Goal: Task Accomplishment & Management: Complete application form

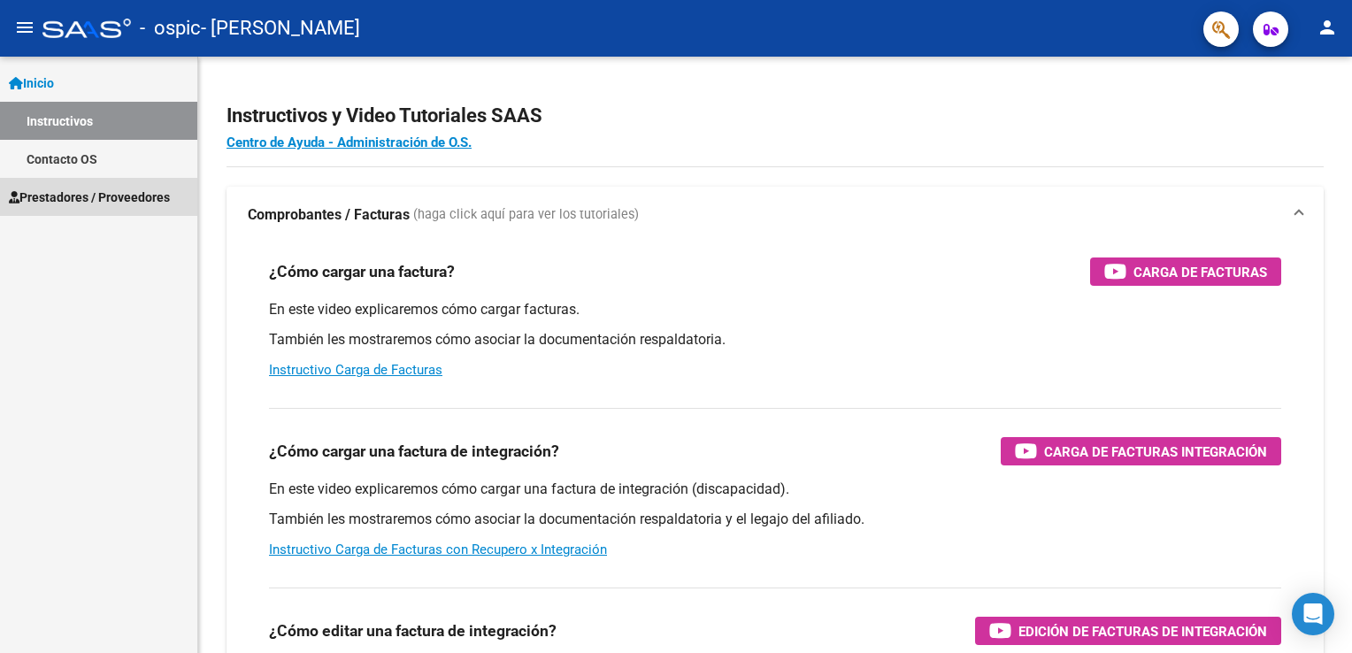
click at [79, 196] on span "Prestadores / Proveedores" at bounding box center [89, 197] width 161 height 19
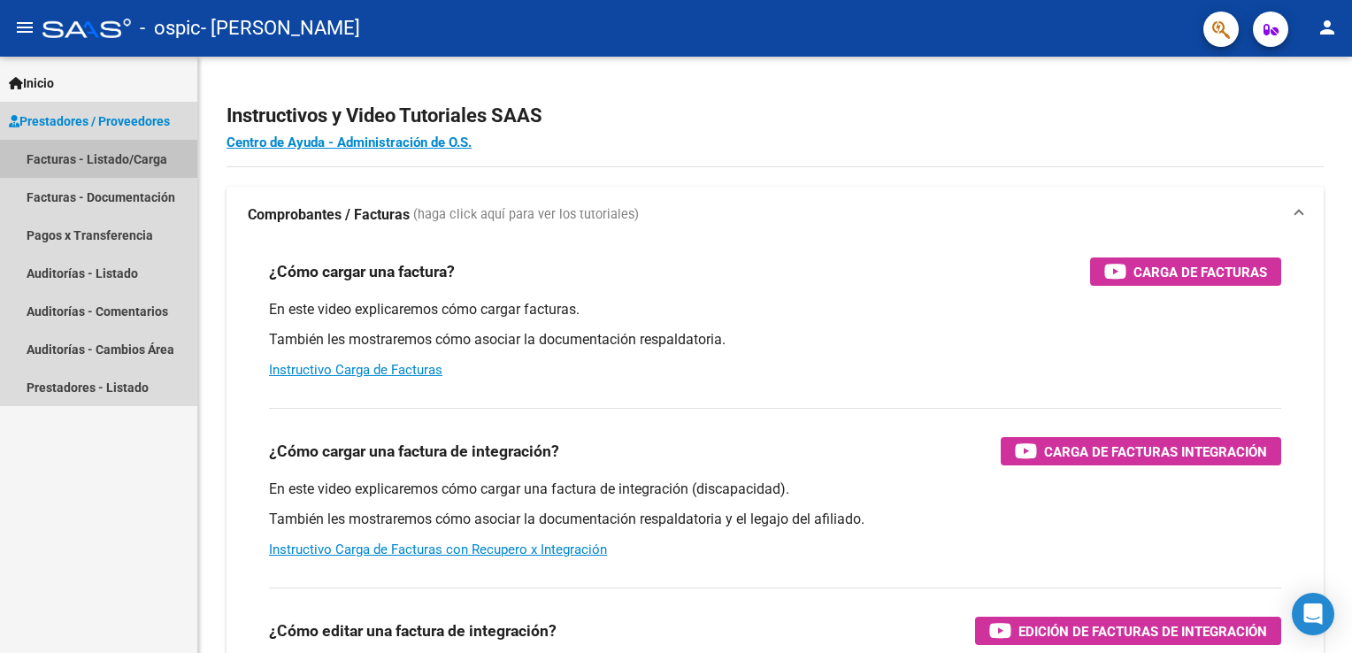
click at [108, 160] on link "Facturas - Listado/Carga" at bounding box center [98, 159] width 197 height 38
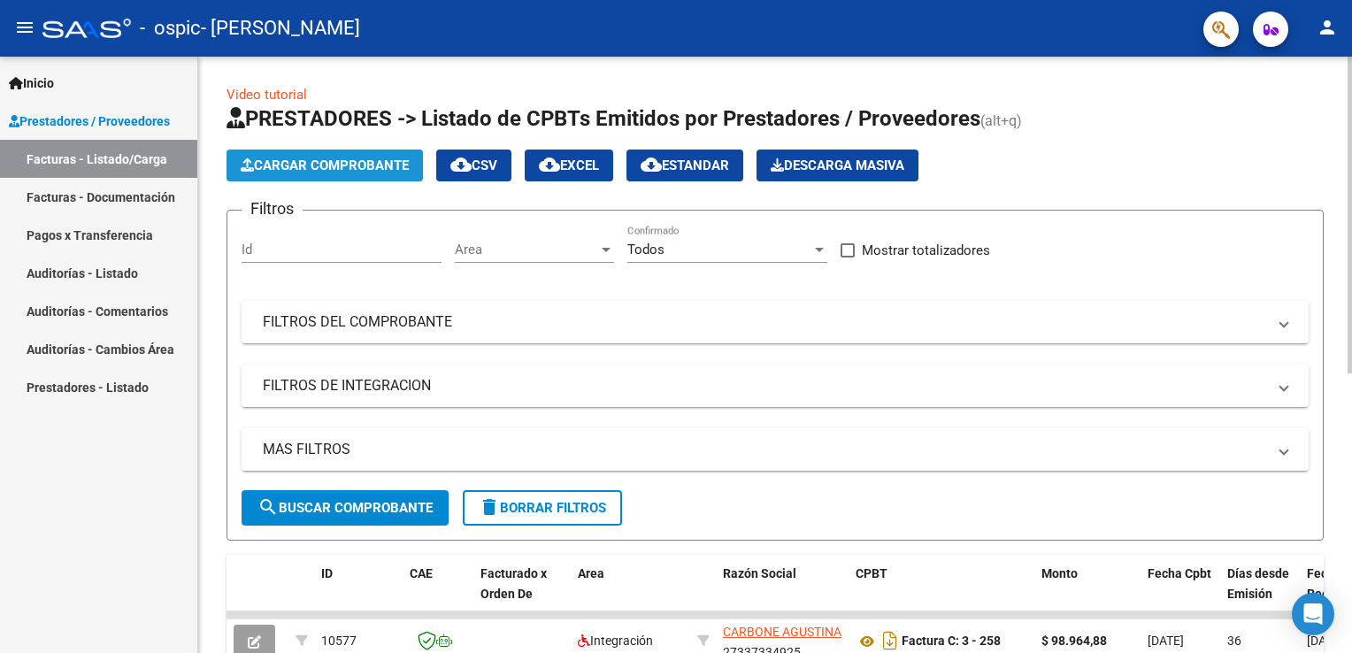
click at [323, 156] on button "Cargar Comprobante" at bounding box center [325, 166] width 196 height 32
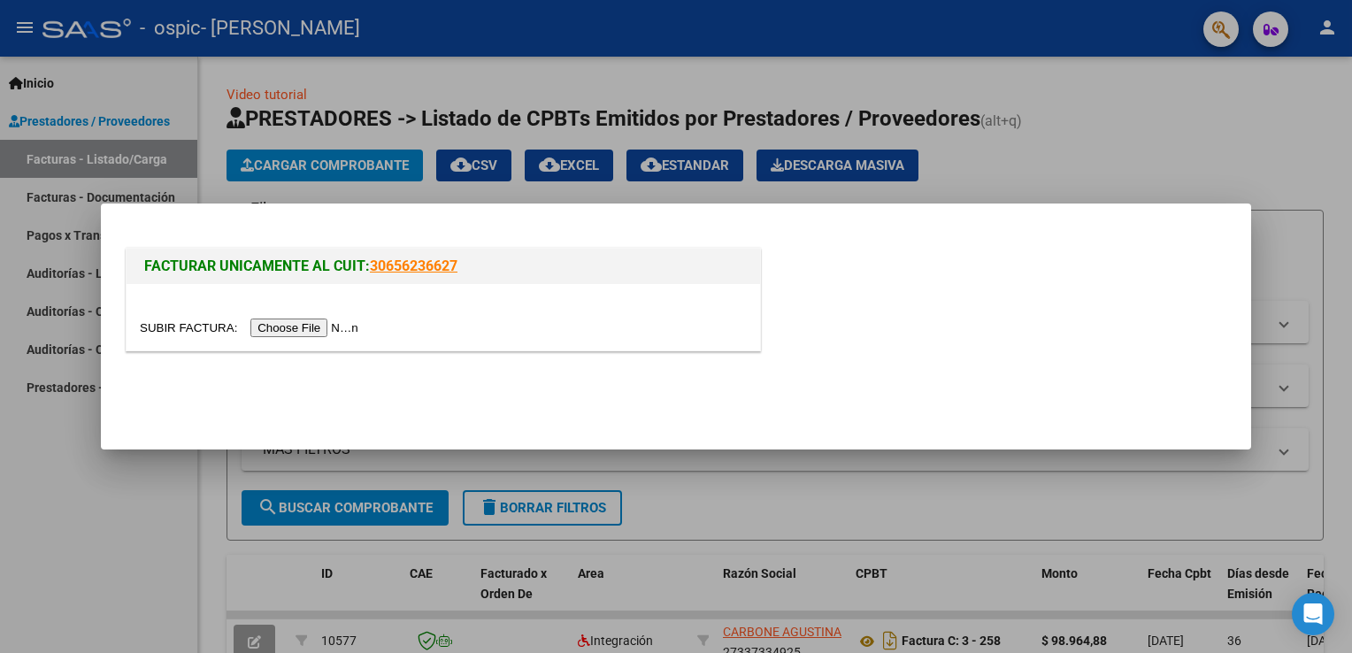
click at [304, 332] on input "file" at bounding box center [252, 328] width 224 height 19
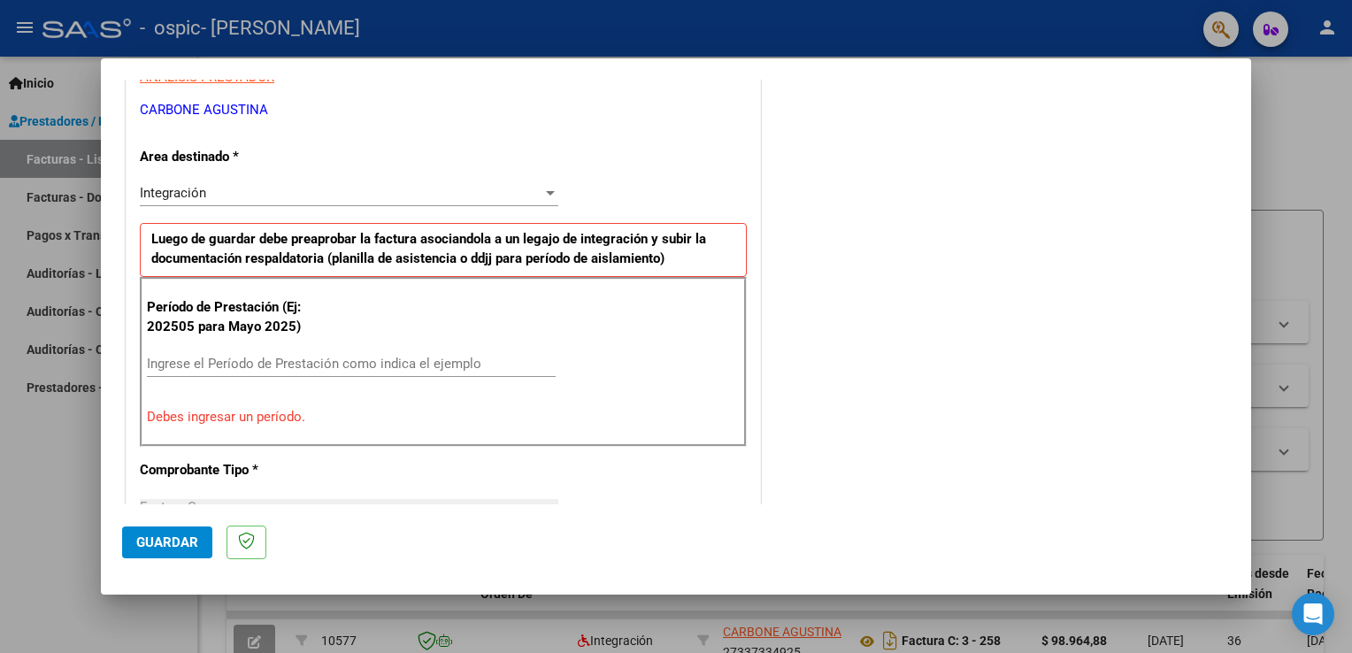
scroll to position [350, 0]
click at [333, 357] on input "Ingrese el Período de Prestación como indica el ejemplo" at bounding box center [351, 365] width 409 height 16
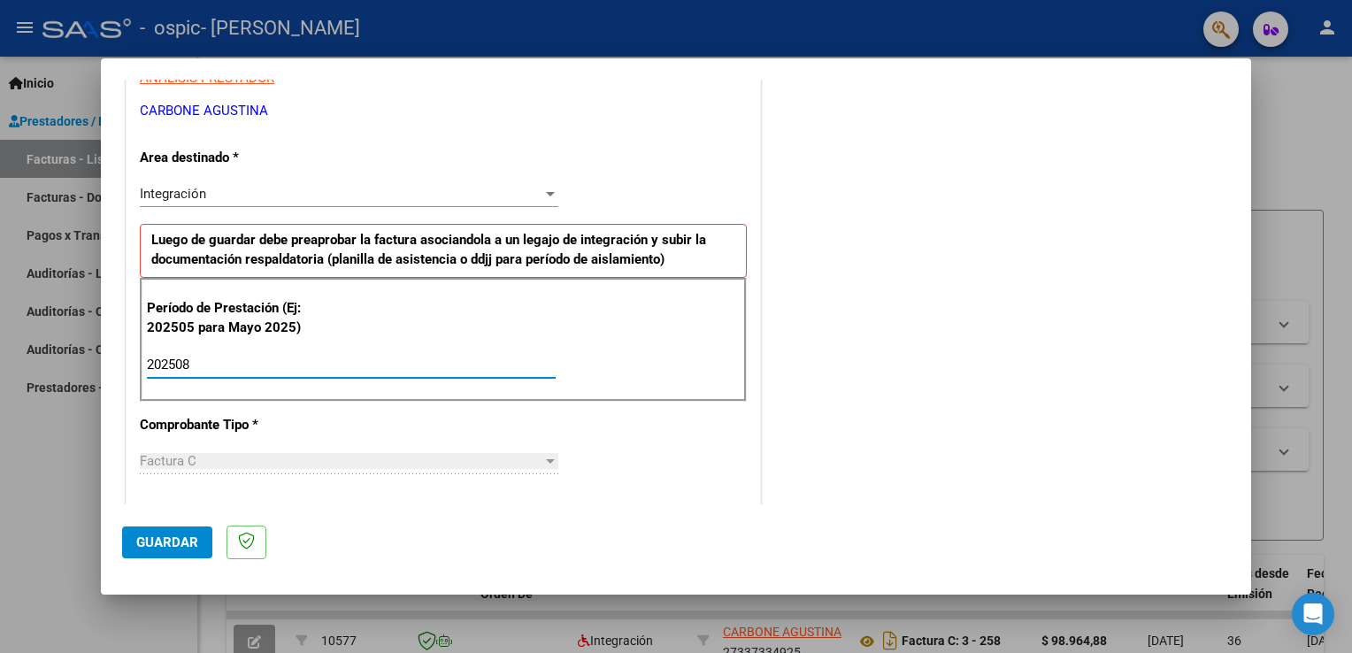
type input "202508"
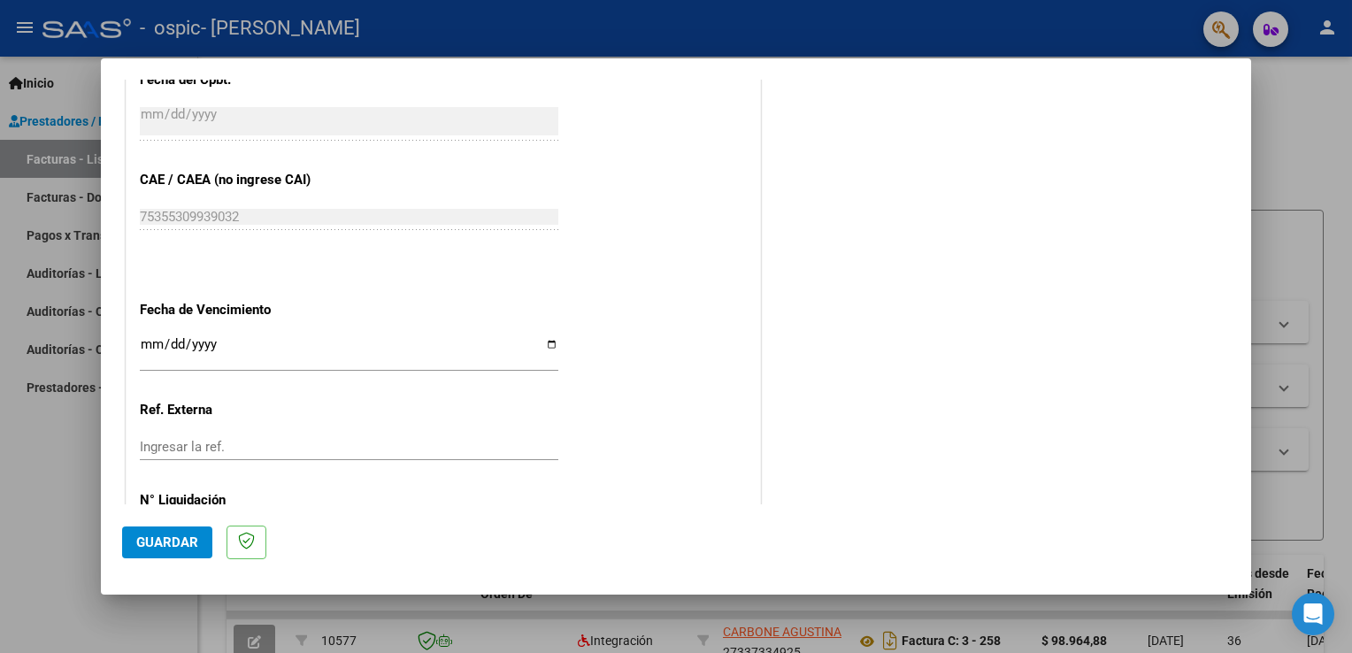
scroll to position [1057, 0]
click at [548, 334] on input "Ingresar la fecha" at bounding box center [349, 348] width 419 height 28
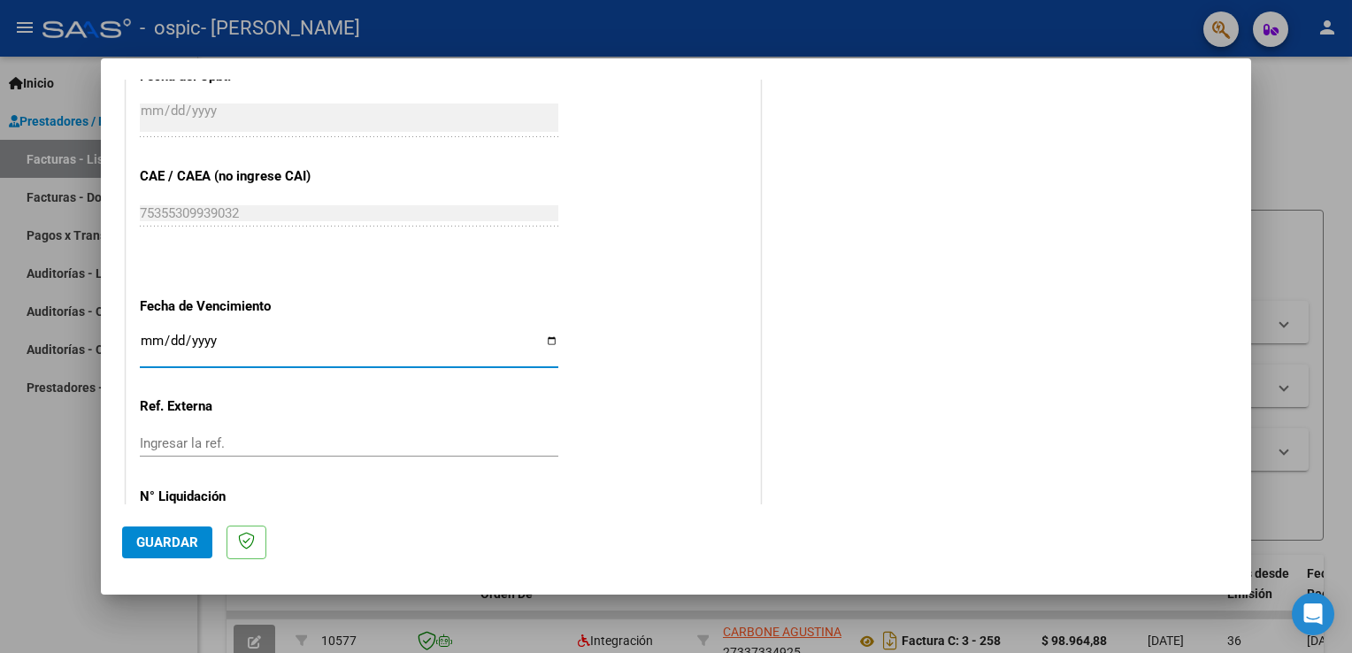
type input "[DATE]"
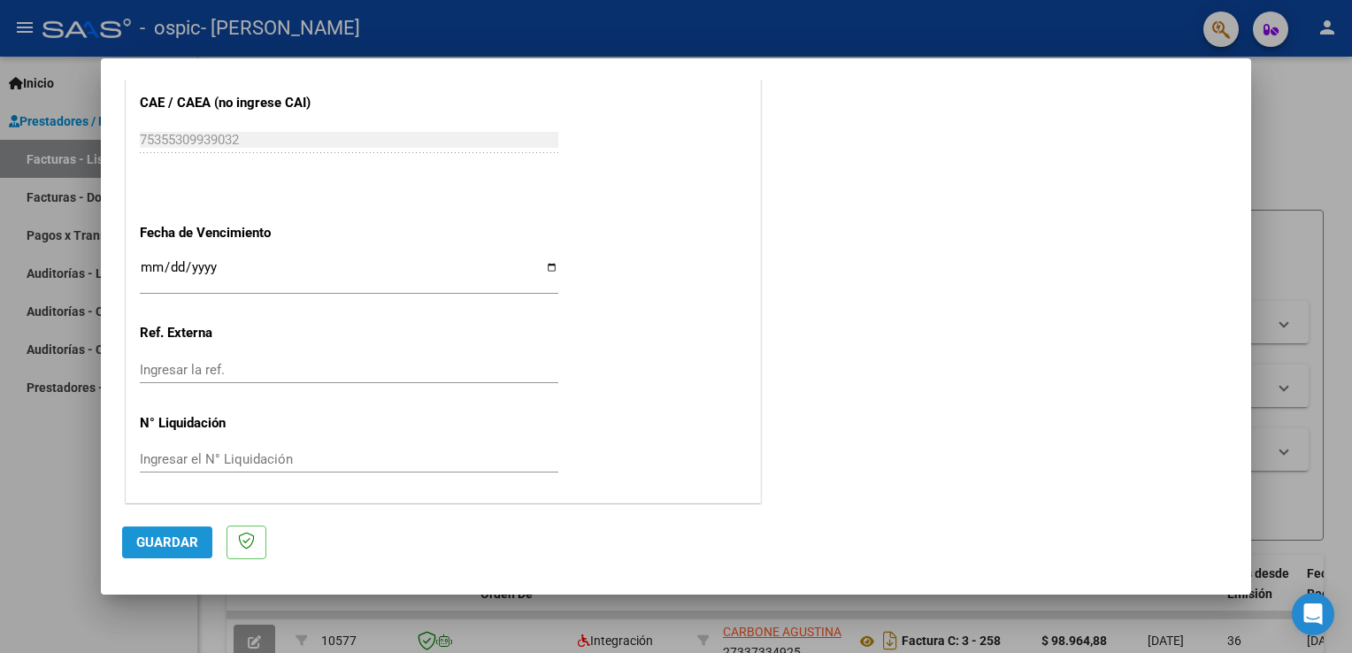
click at [181, 543] on span "Guardar" at bounding box center [167, 543] width 62 height 16
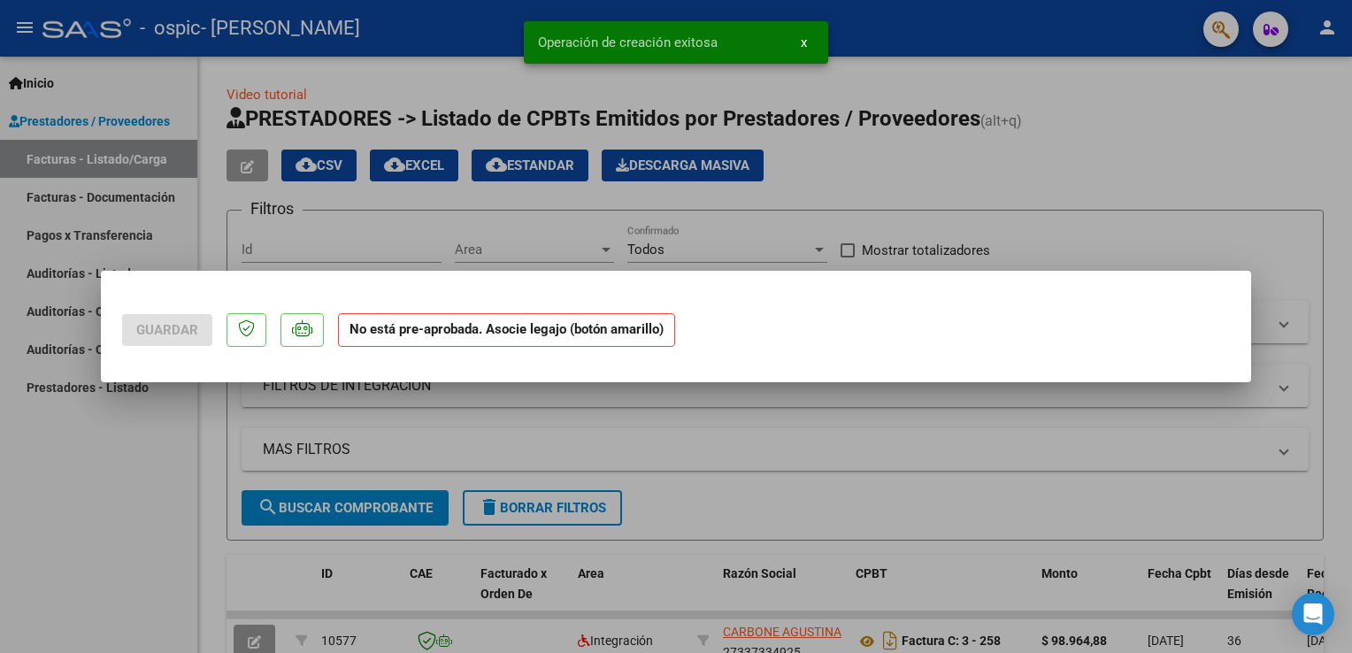
scroll to position [0, 0]
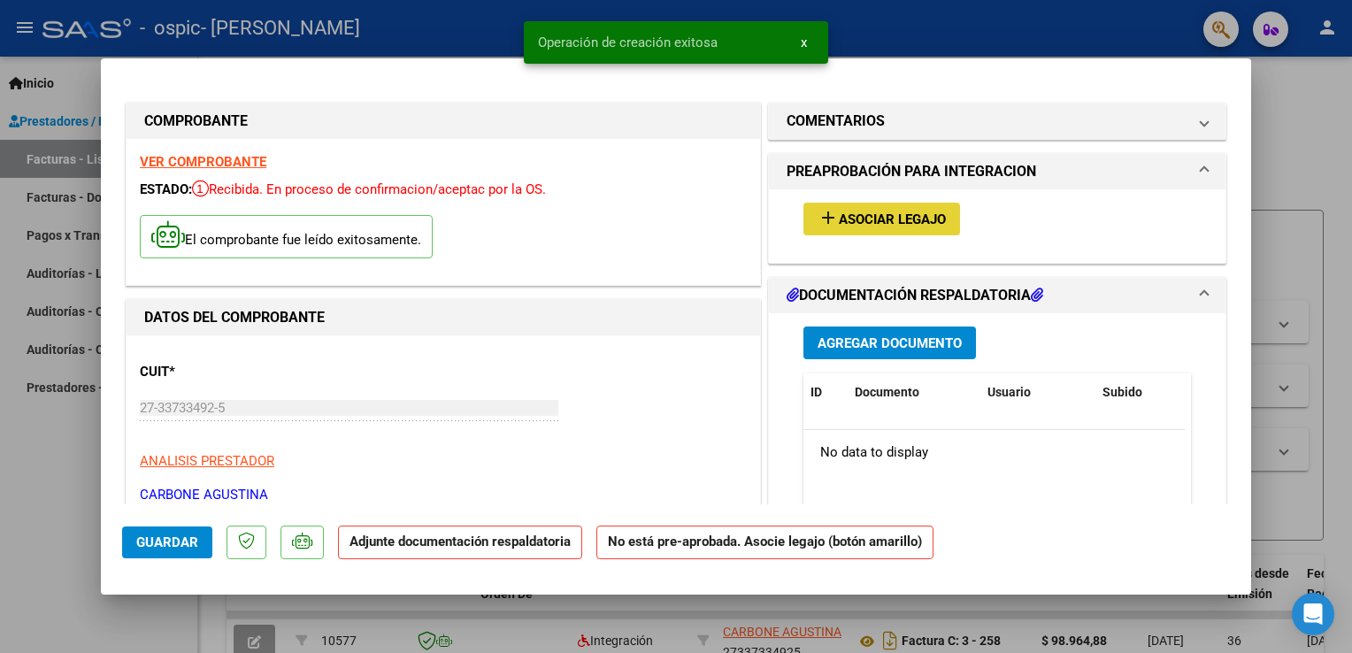
click at [877, 223] on span "Asociar Legajo" at bounding box center [892, 220] width 107 height 16
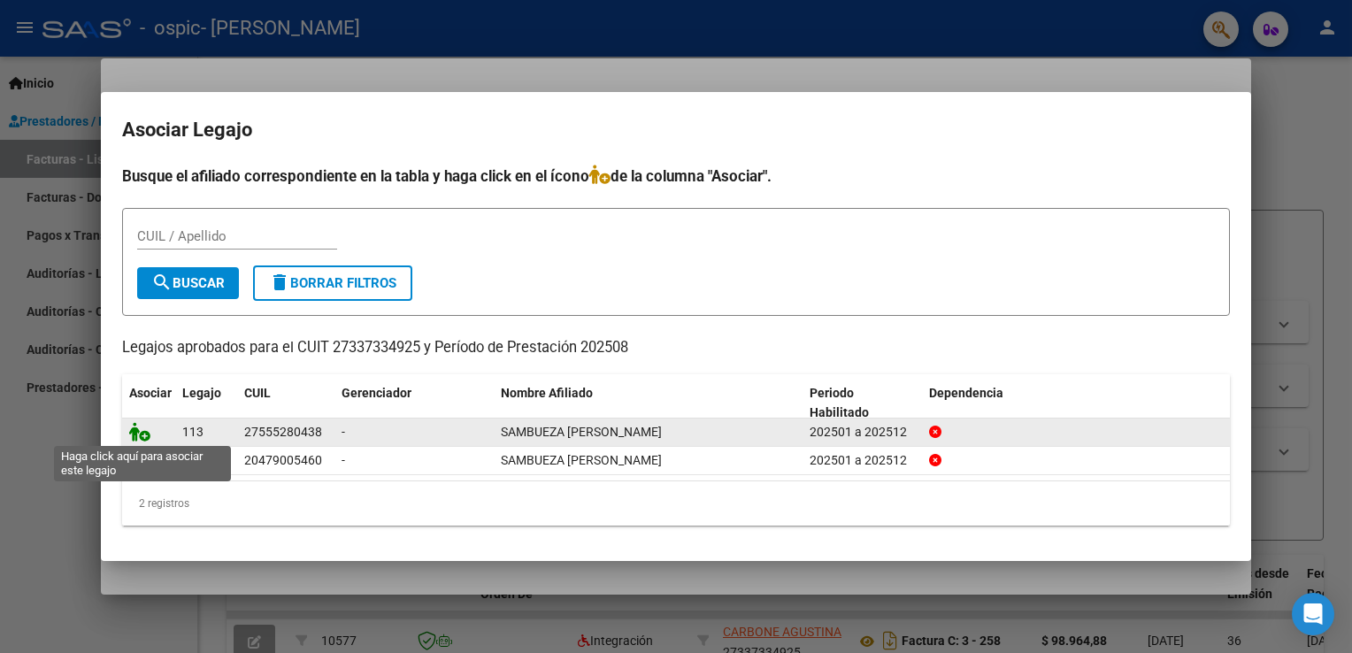
click at [142, 435] on icon at bounding box center [139, 431] width 21 height 19
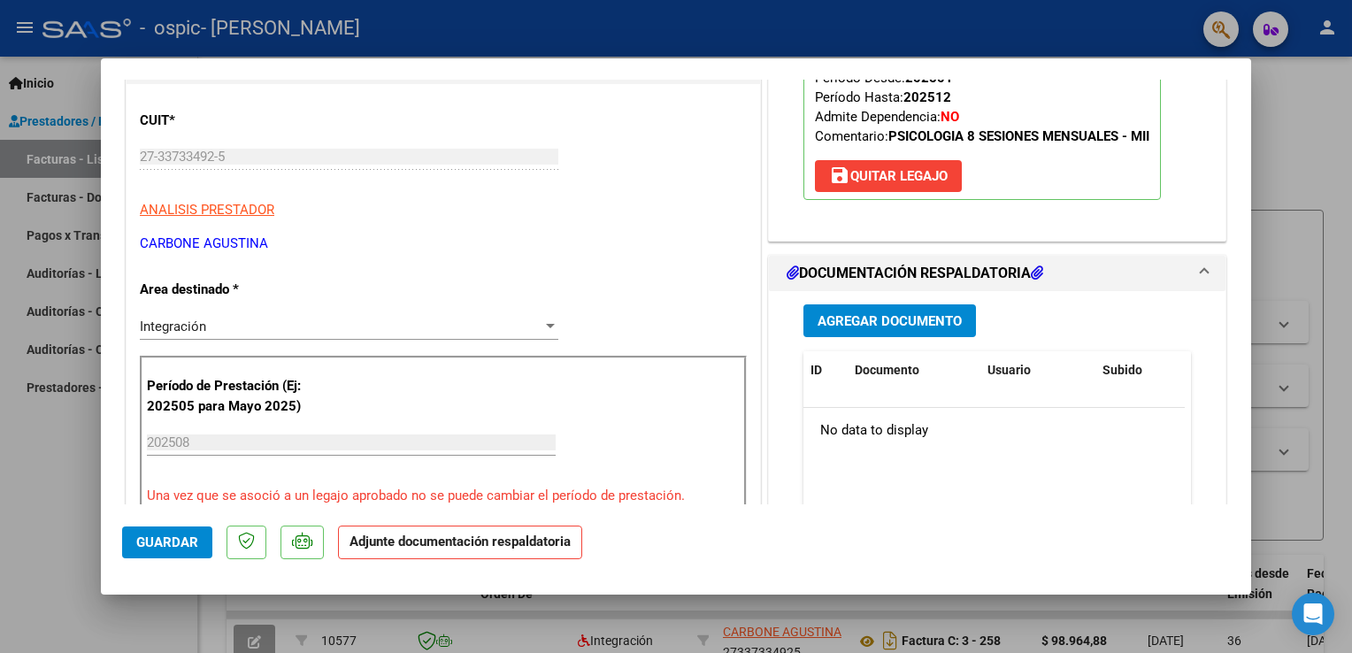
scroll to position [278, 0]
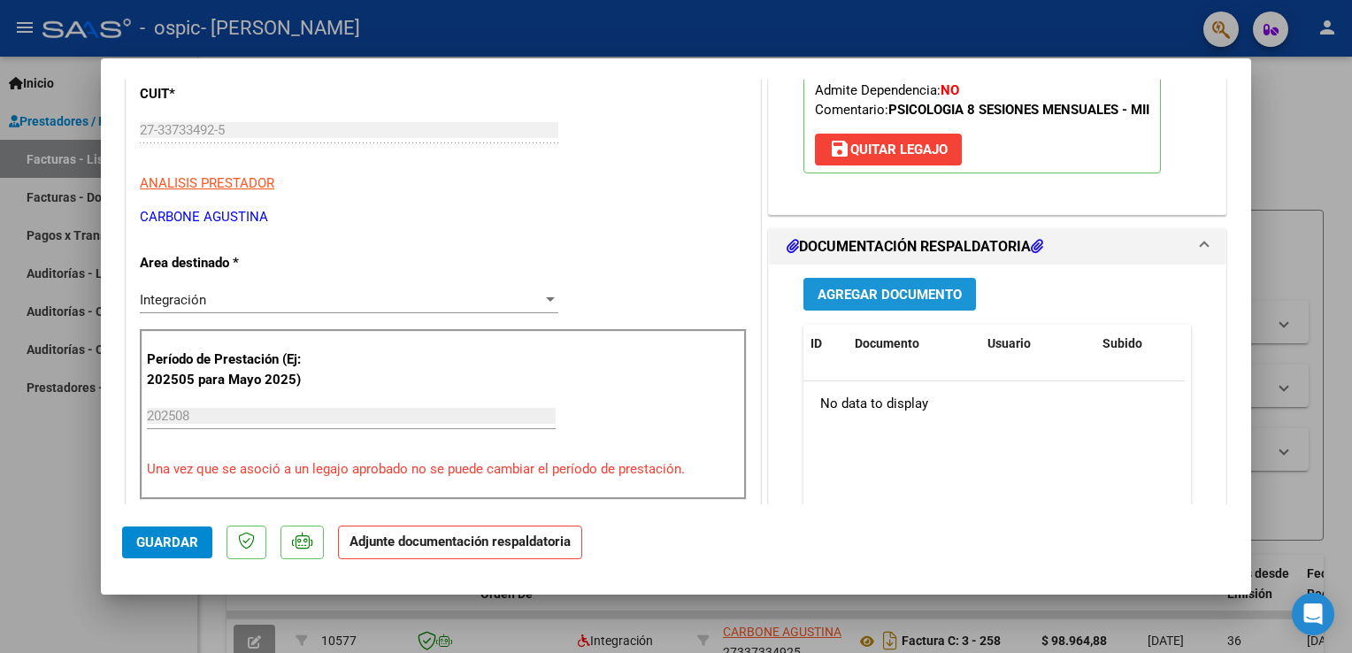
click at [872, 290] on span "Agregar Documento" at bounding box center [890, 295] width 144 height 16
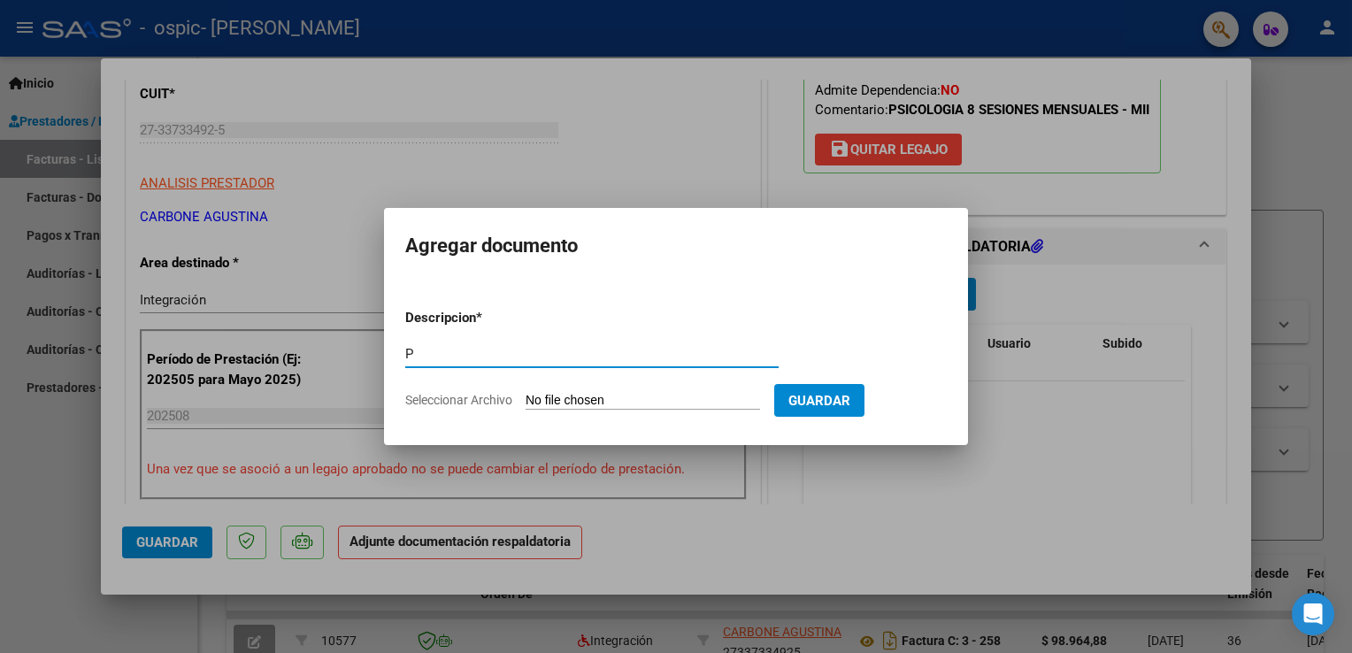
type input "Planilla de asistencia"
click at [633, 397] on input "Seleccionar Archivo" at bounding box center [643, 401] width 235 height 17
type input "C:\fakepath\Asistencia Sambueza [PERSON_NAME] .pdf"
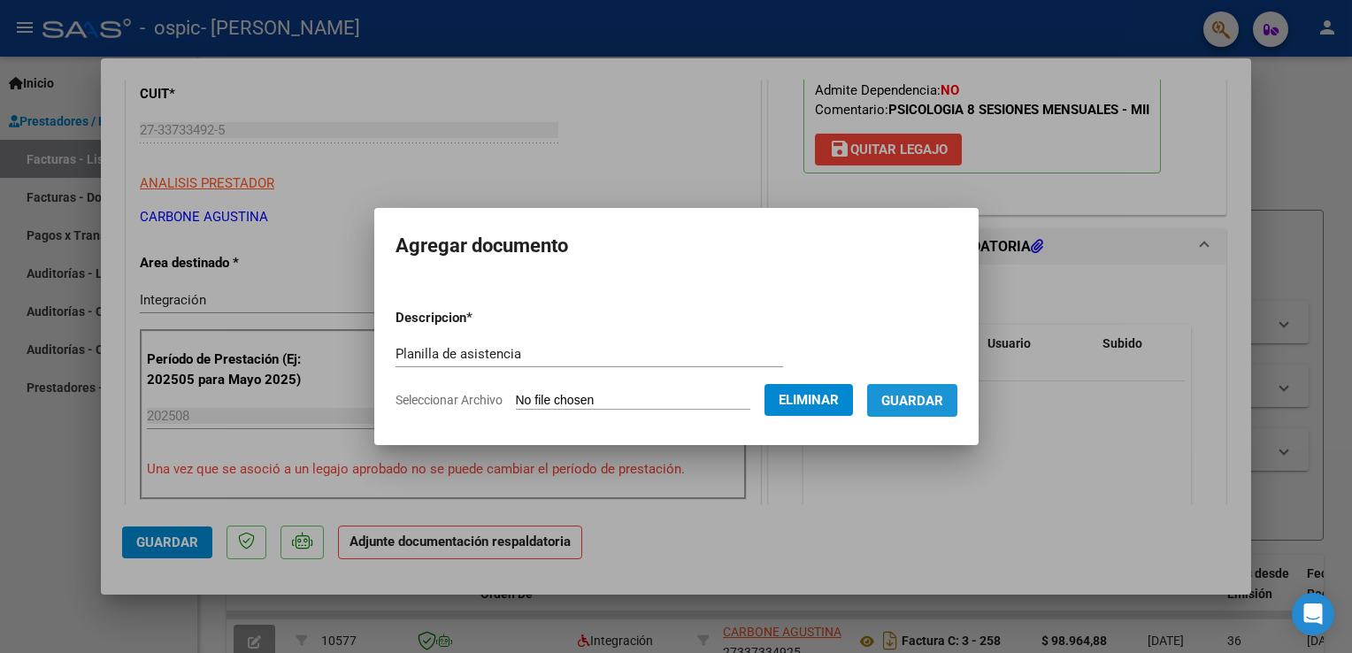
click at [943, 406] on span "Guardar" at bounding box center [912, 401] width 62 height 16
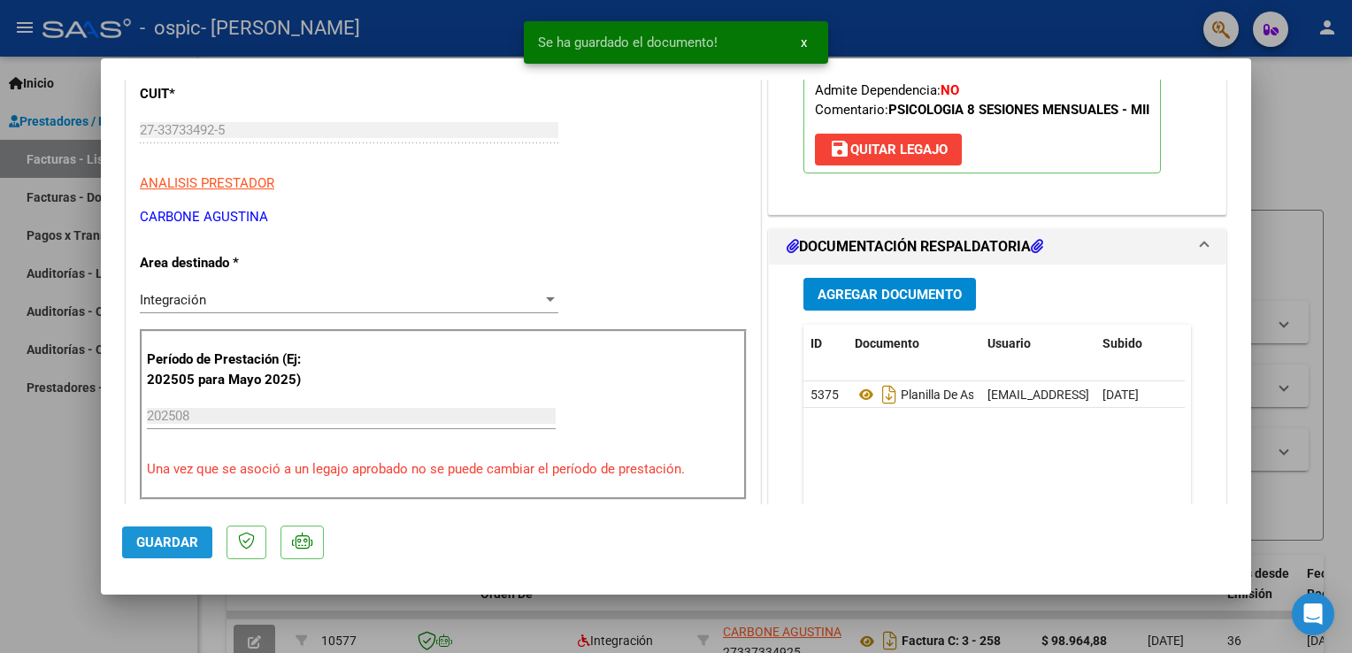
click at [168, 554] on button "Guardar" at bounding box center [167, 543] width 90 height 32
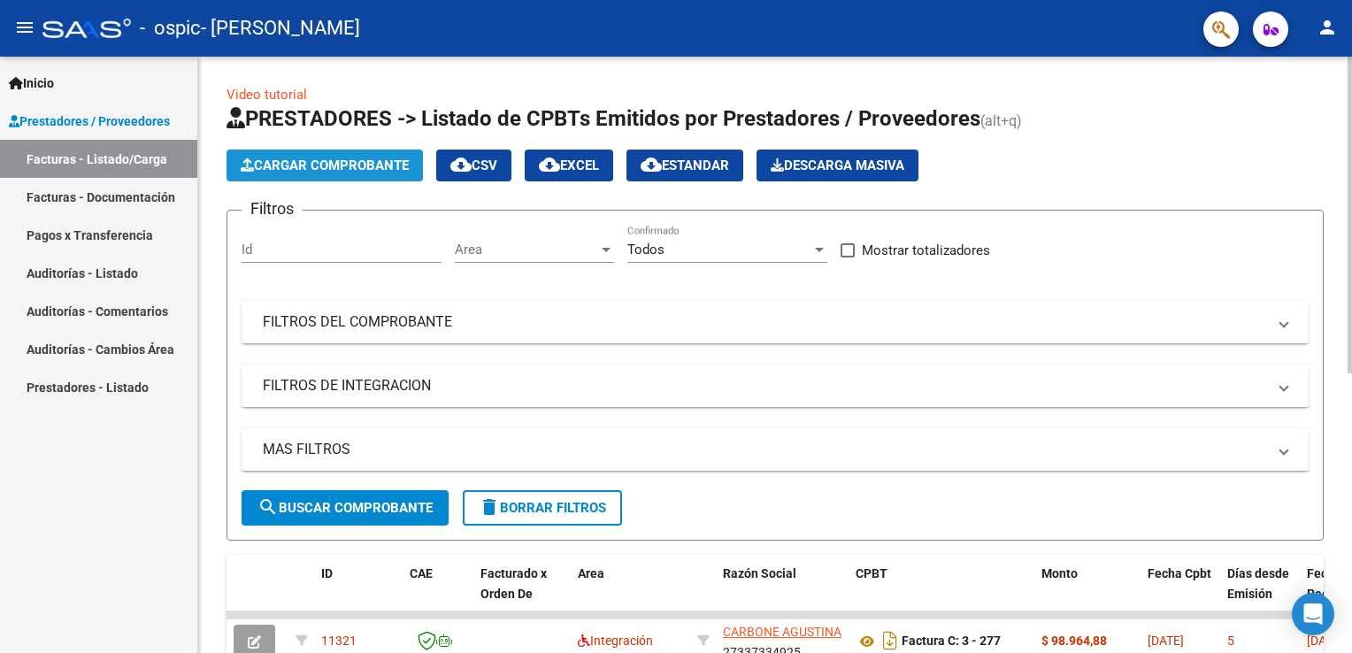
click at [311, 160] on span "Cargar Comprobante" at bounding box center [325, 166] width 168 height 16
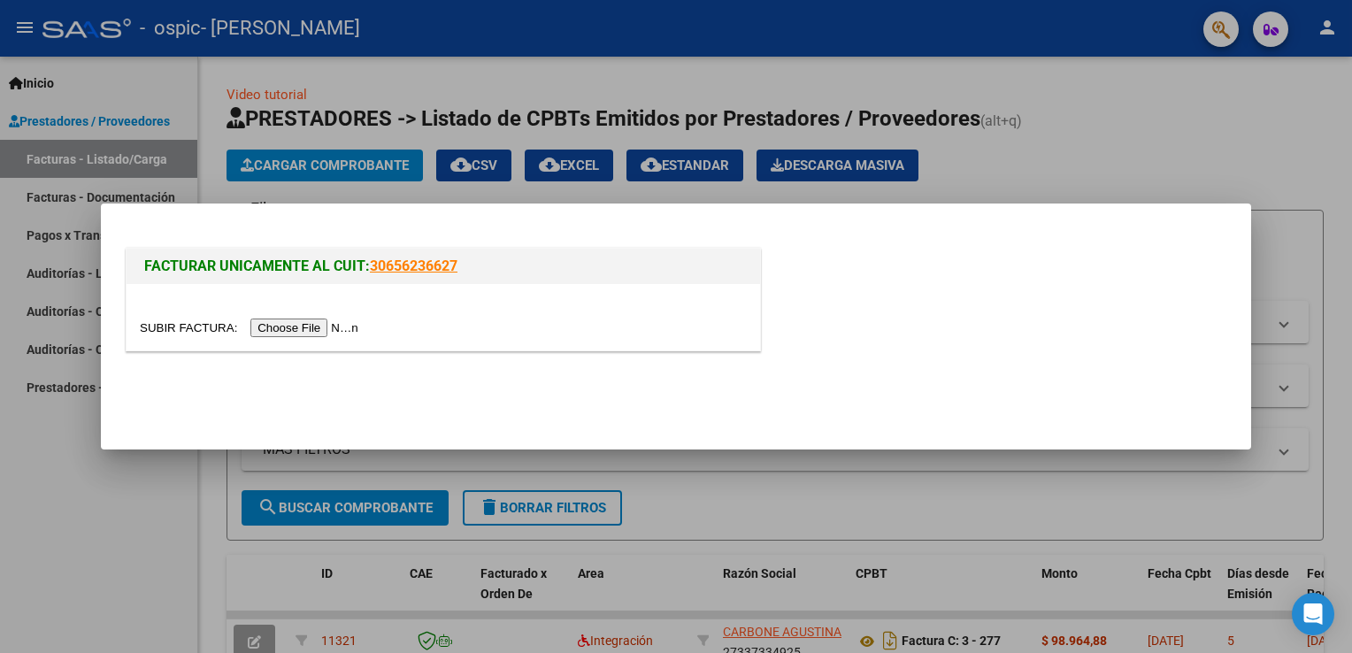
click at [308, 319] on input "file" at bounding box center [252, 328] width 224 height 19
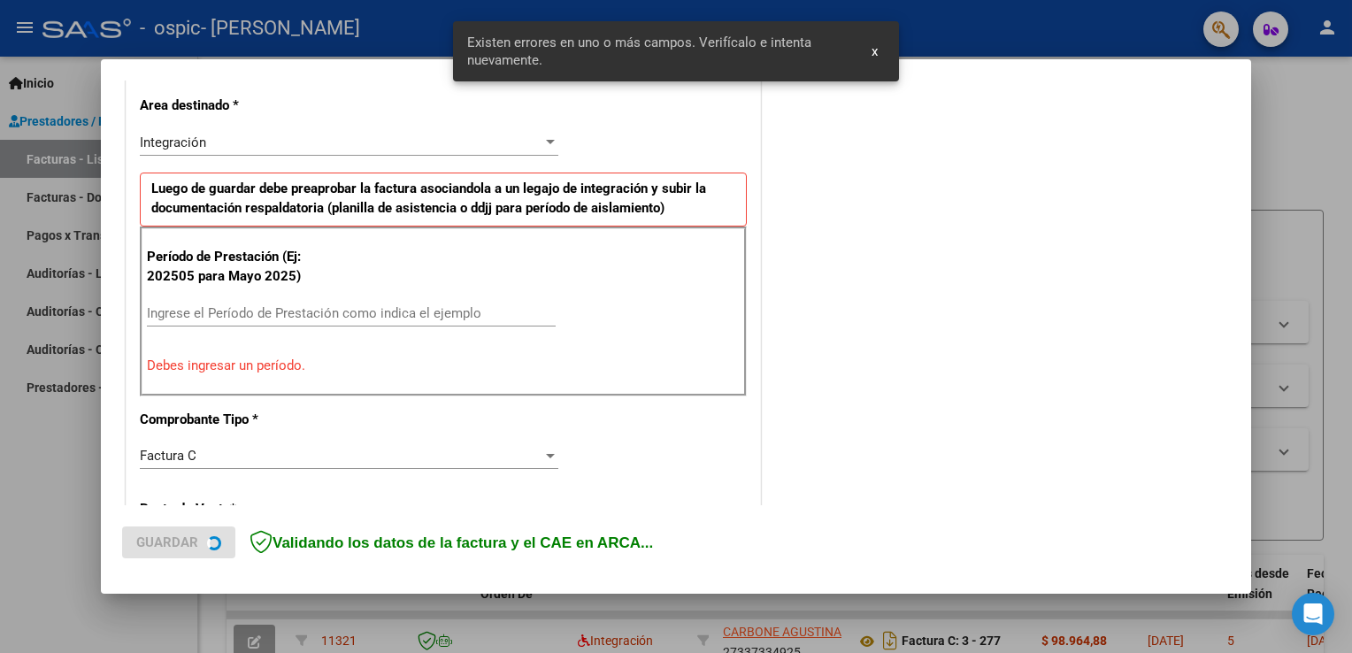
scroll to position [403, 0]
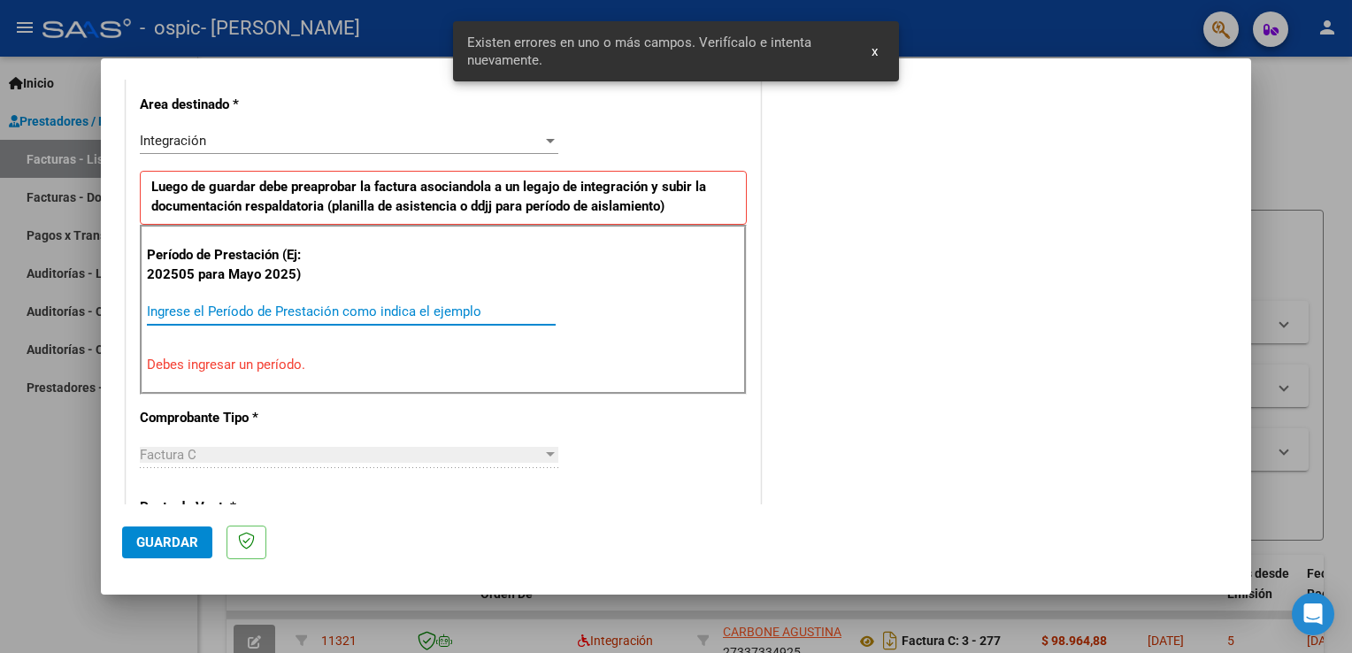
click at [340, 310] on input "Ingrese el Período de Prestación como indica el ejemplo" at bounding box center [351, 312] width 409 height 16
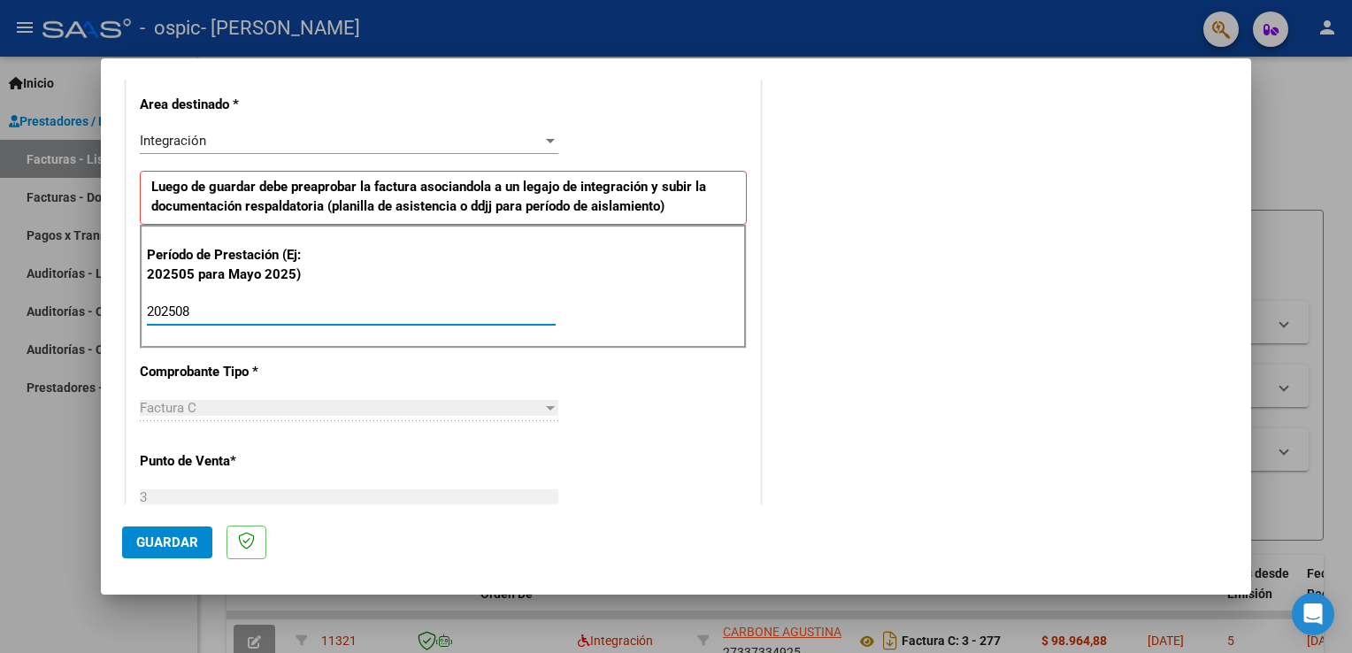
type input "202508"
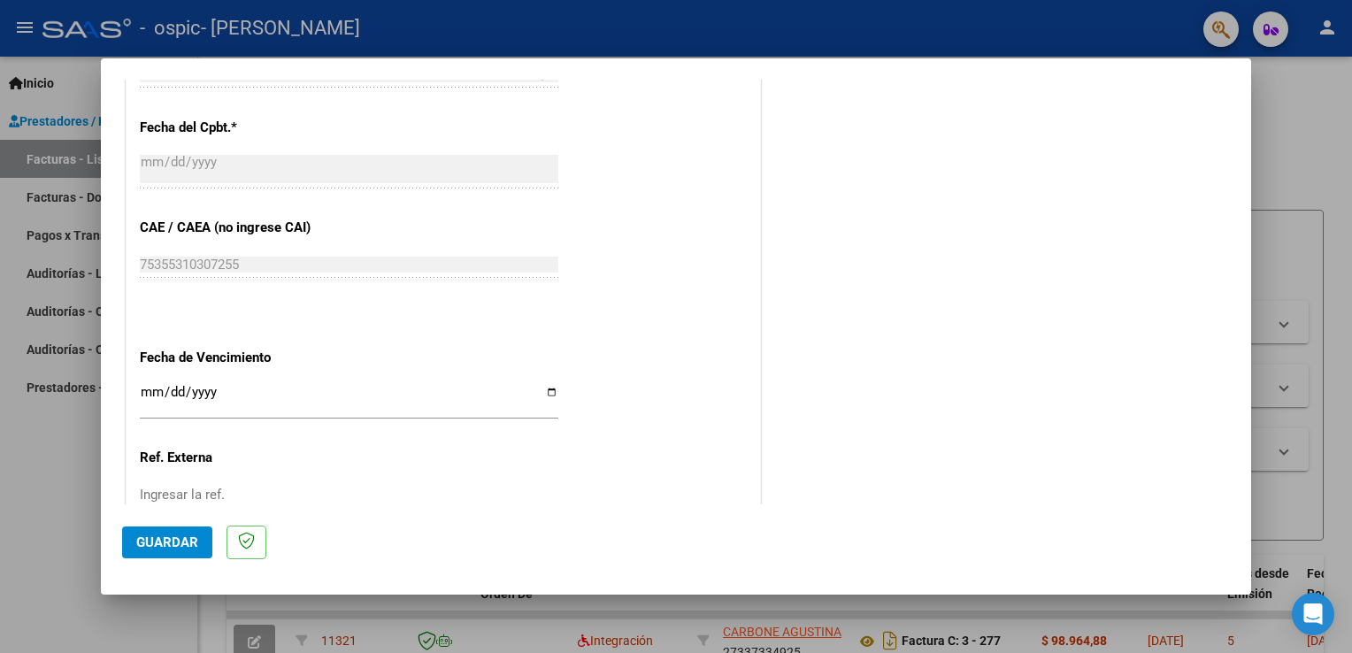
scroll to position [1130, 0]
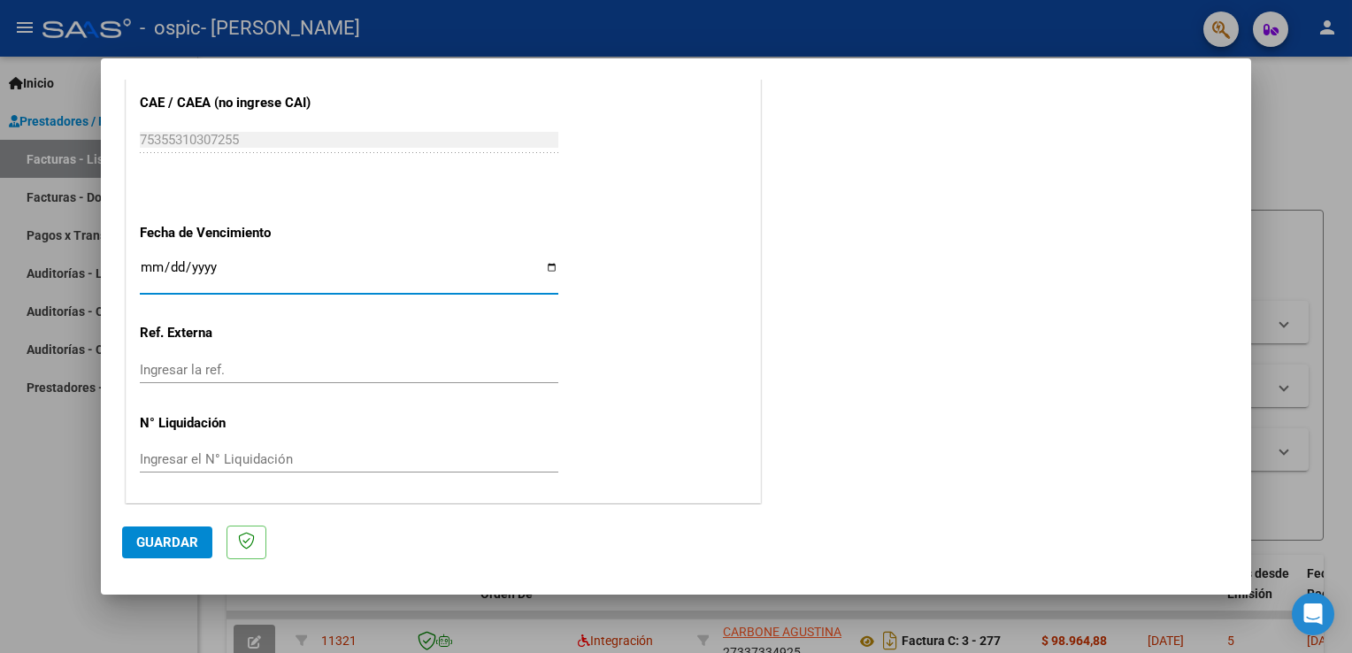
click at [547, 269] on input "Ingresar la fecha" at bounding box center [349, 274] width 419 height 28
type input "[DATE]"
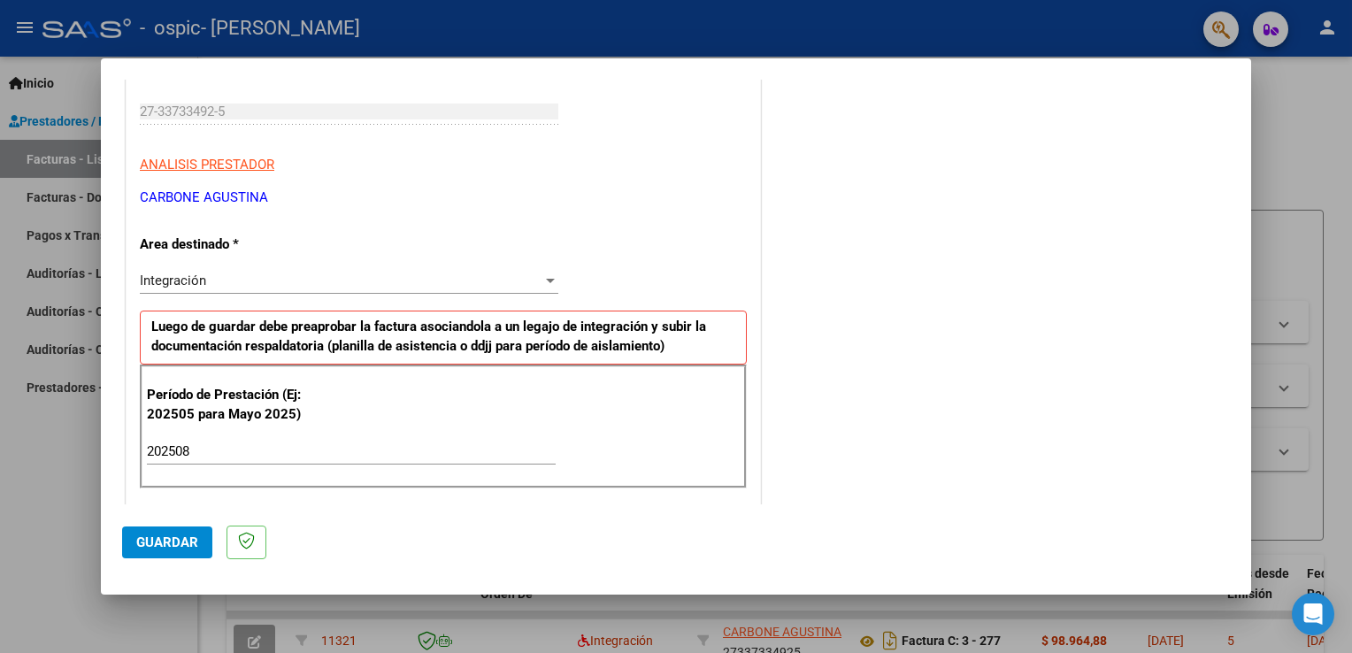
scroll to position [0, 0]
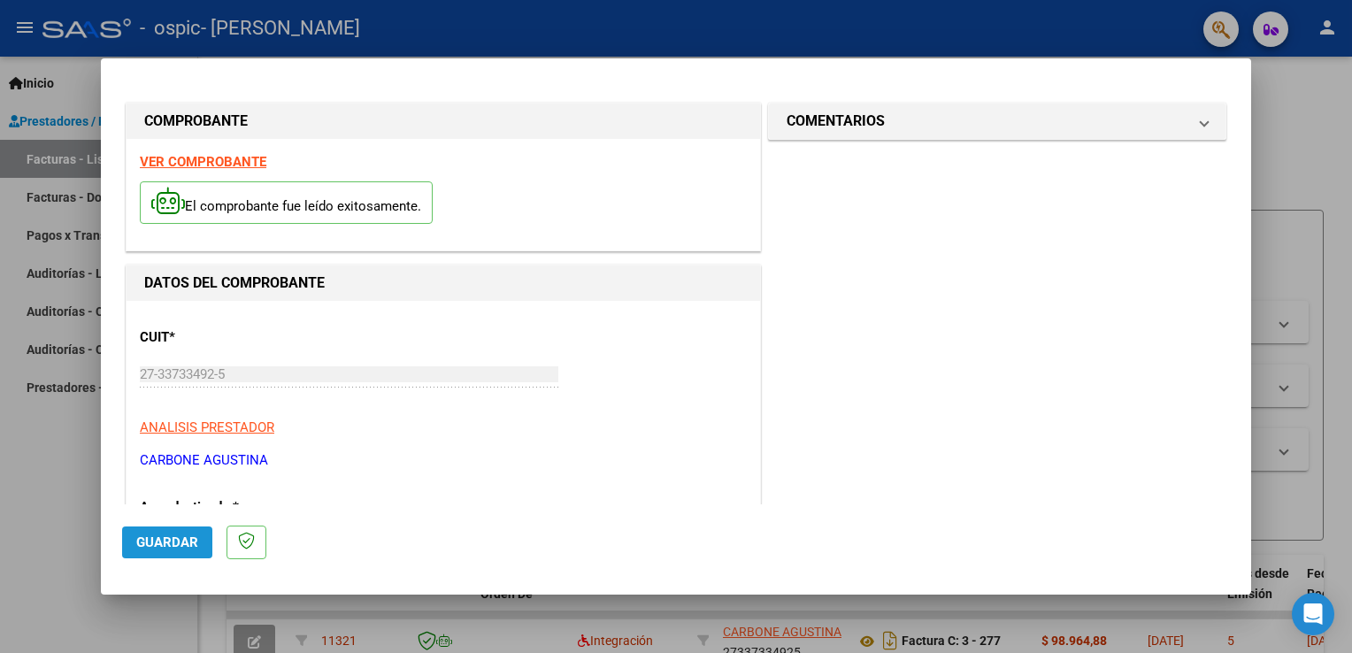
click at [144, 555] on button "Guardar" at bounding box center [167, 543] width 90 height 32
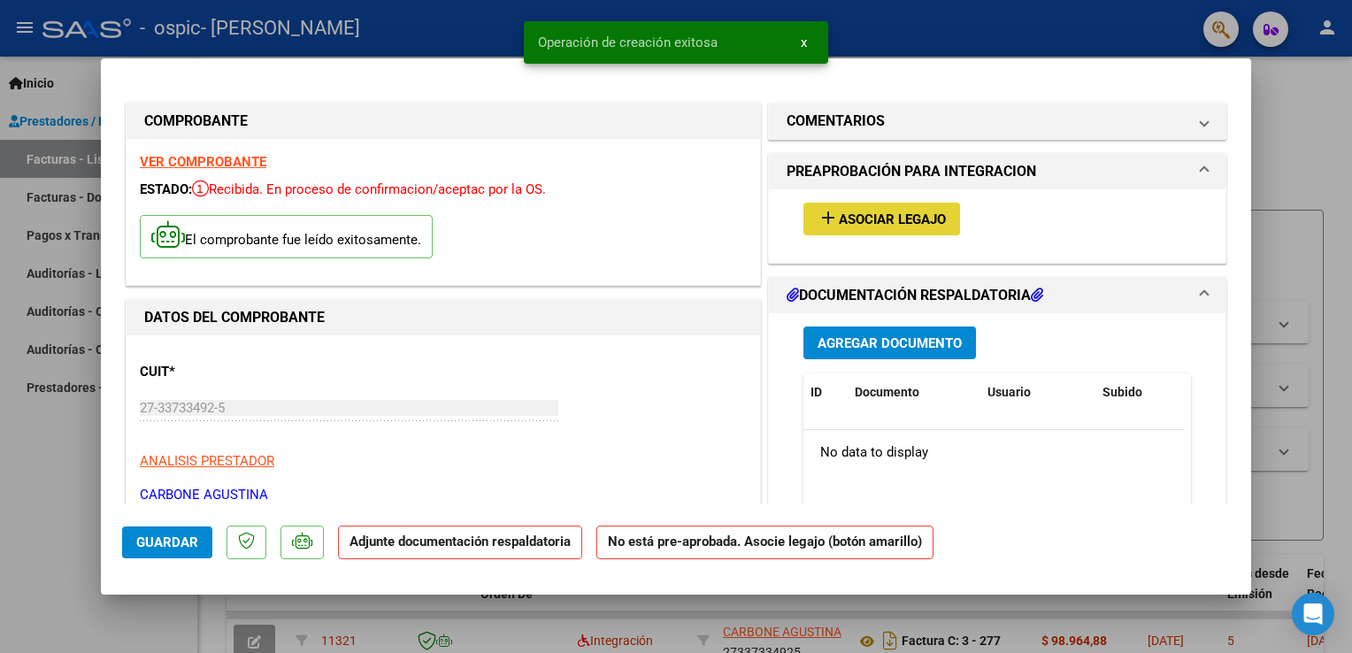
click at [901, 231] on button "add Asociar Legajo" at bounding box center [882, 219] width 157 height 33
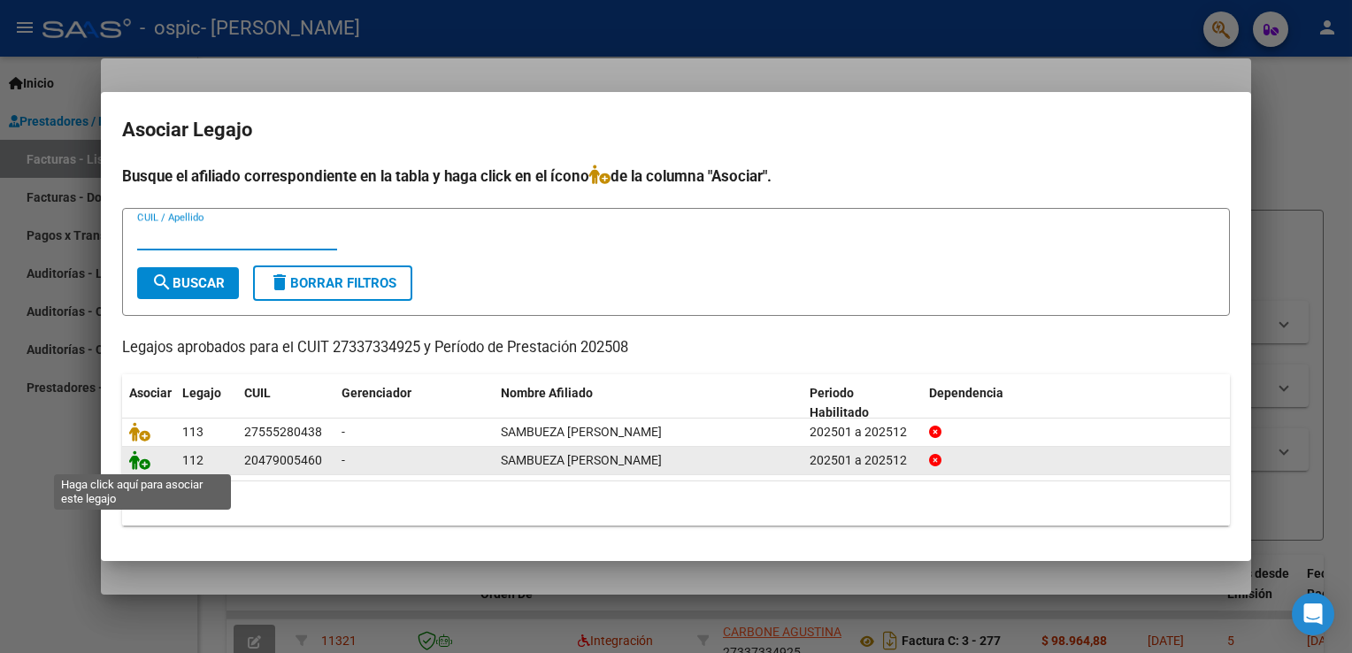
click at [141, 458] on icon at bounding box center [139, 459] width 21 height 19
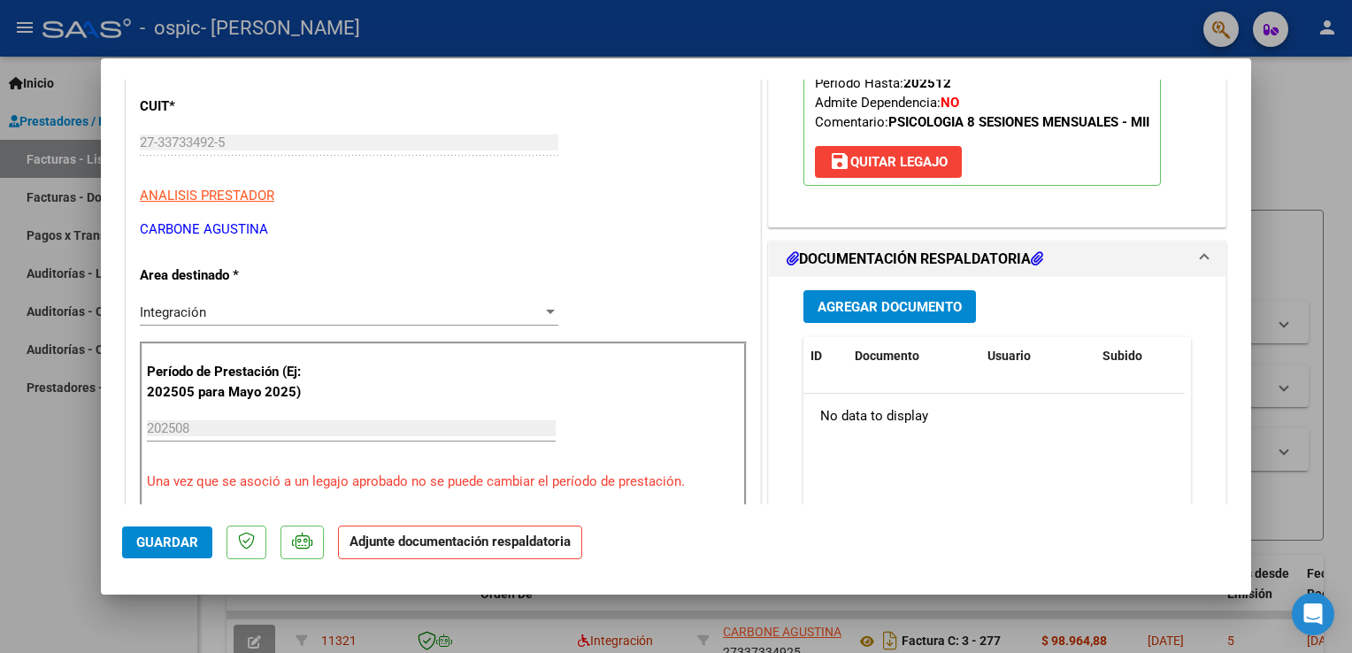
scroll to position [265, 0]
click at [874, 312] on span "Agregar Documento" at bounding box center [890, 307] width 144 height 16
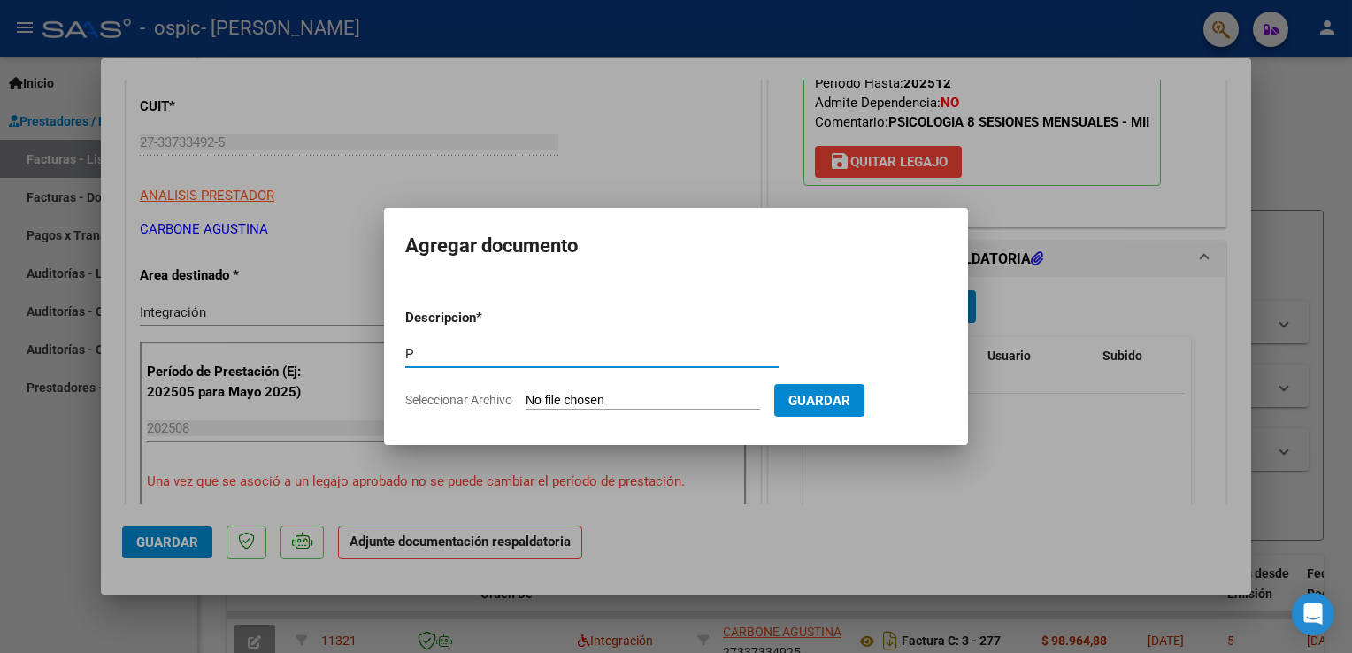
type input "Planilla de asistencia"
click at [661, 400] on input "Seleccionar Archivo" at bounding box center [643, 401] width 235 height 17
type input "C:\fakepath\Asistencia Sambueza [PERSON_NAME] .pdf"
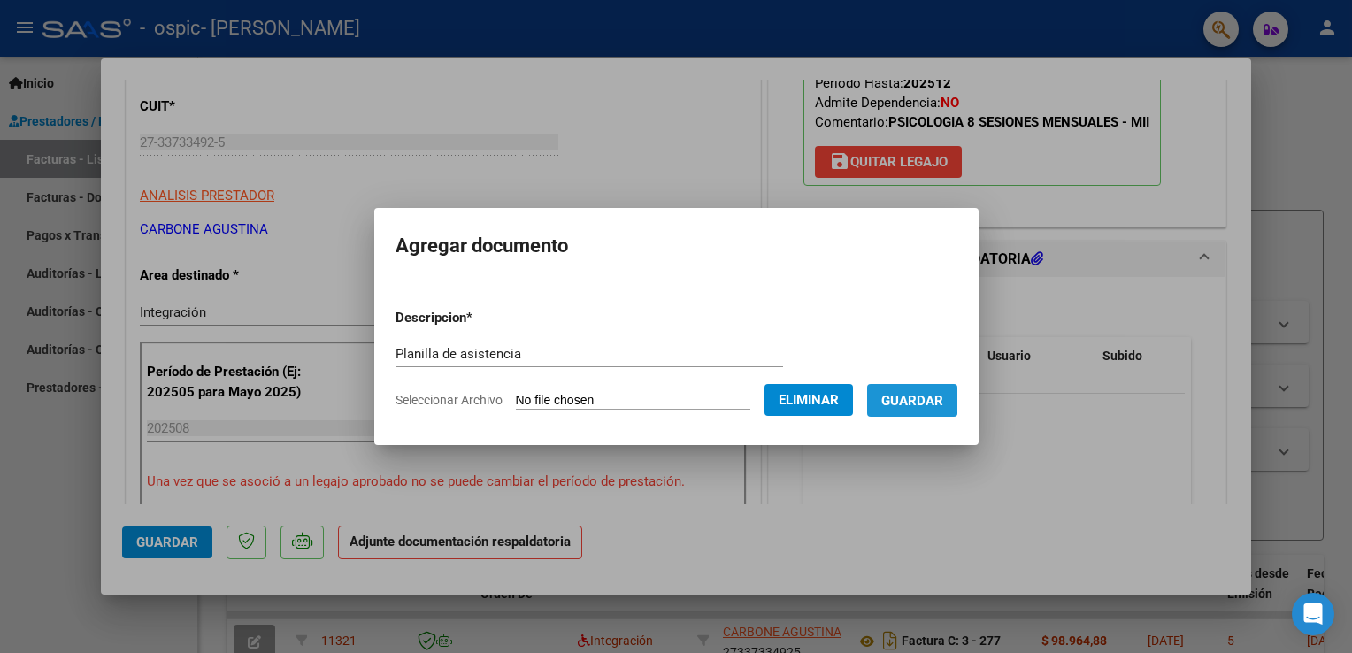
click at [931, 398] on span "Guardar" at bounding box center [912, 401] width 62 height 16
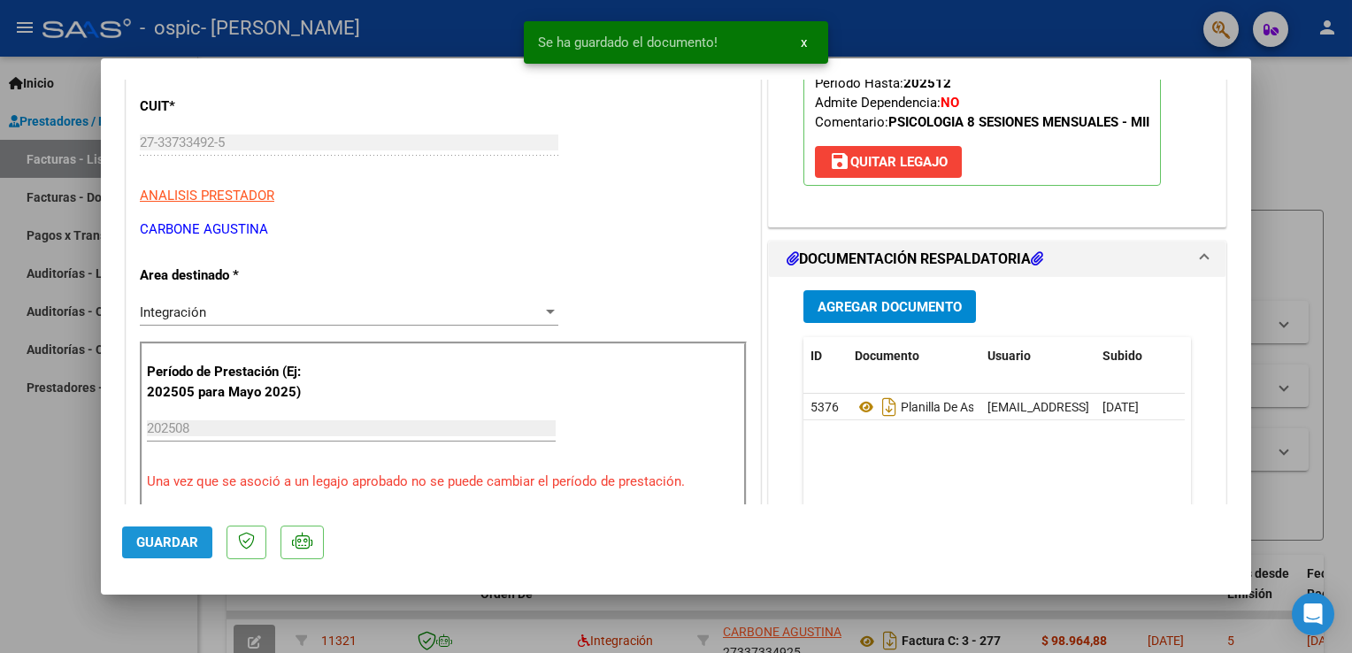
click at [189, 550] on span "Guardar" at bounding box center [167, 543] width 62 height 16
